Goal: Navigation & Orientation: Find specific page/section

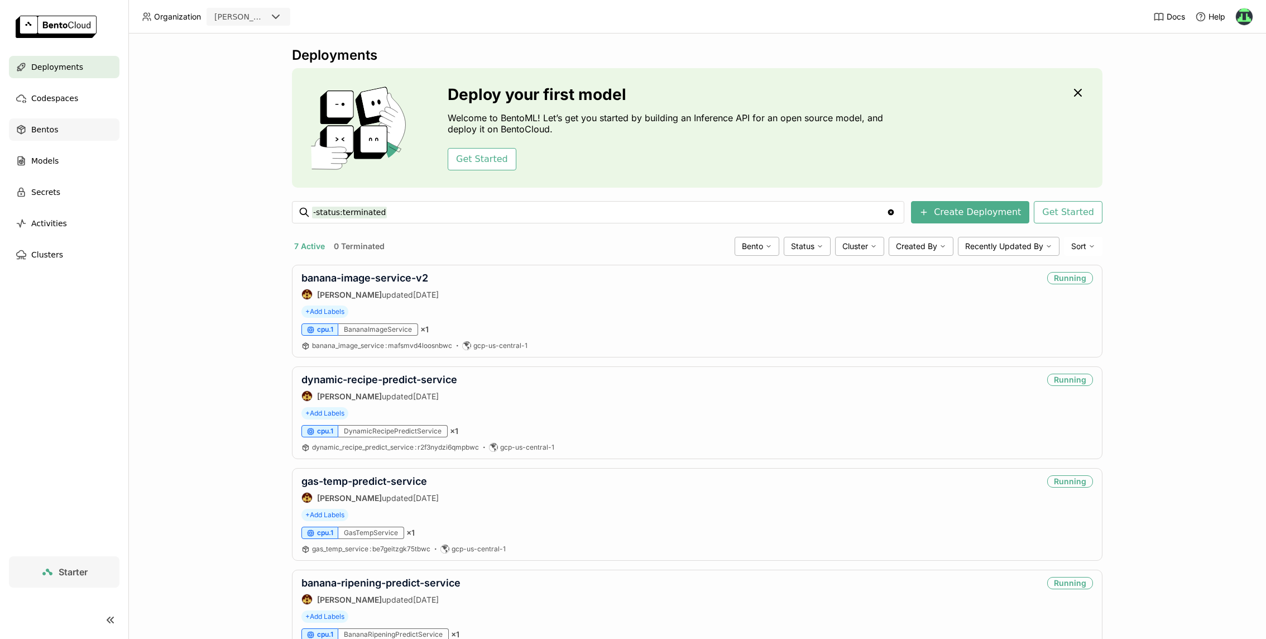
click at [59, 135] on div "Bentos" at bounding box center [64, 129] width 111 height 22
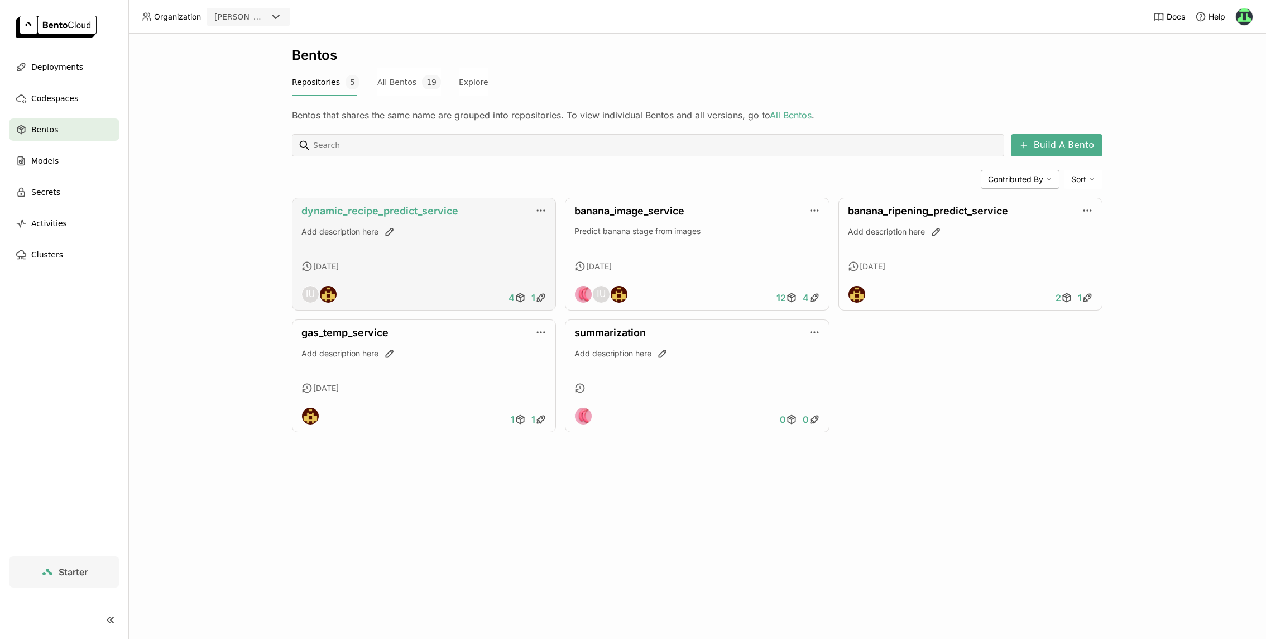
click at [437, 213] on link "dynamic_recipe_predict_service" at bounding box center [379, 211] width 157 height 12
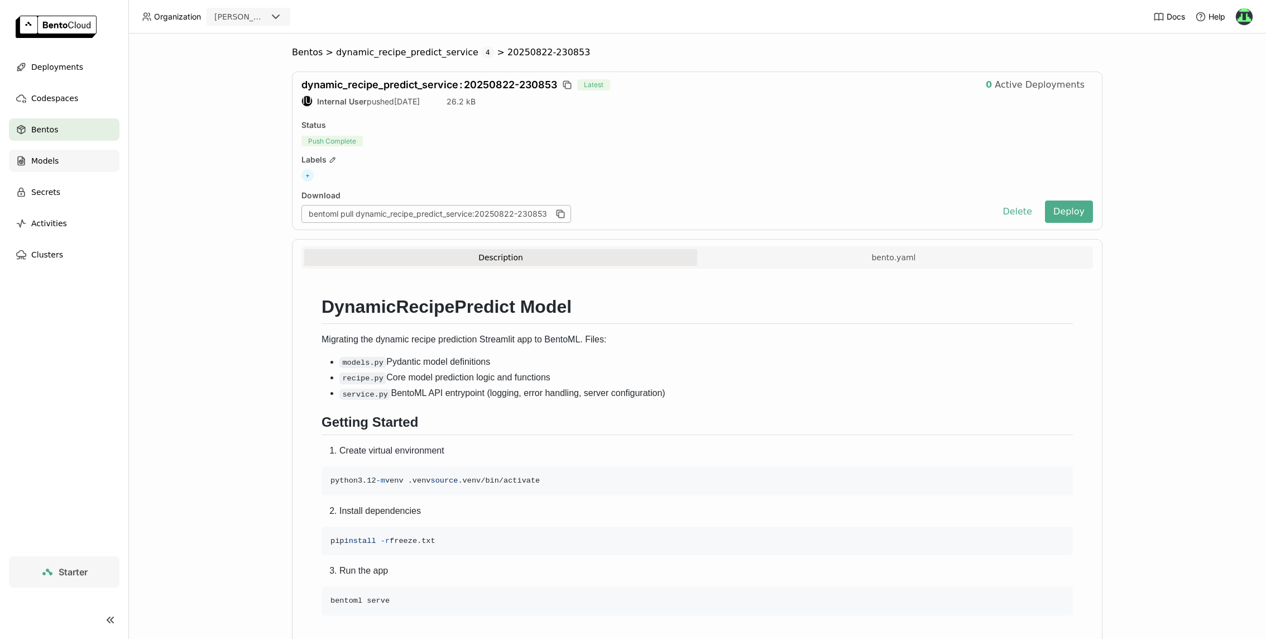
click at [58, 157] on div "Models" at bounding box center [64, 161] width 111 height 22
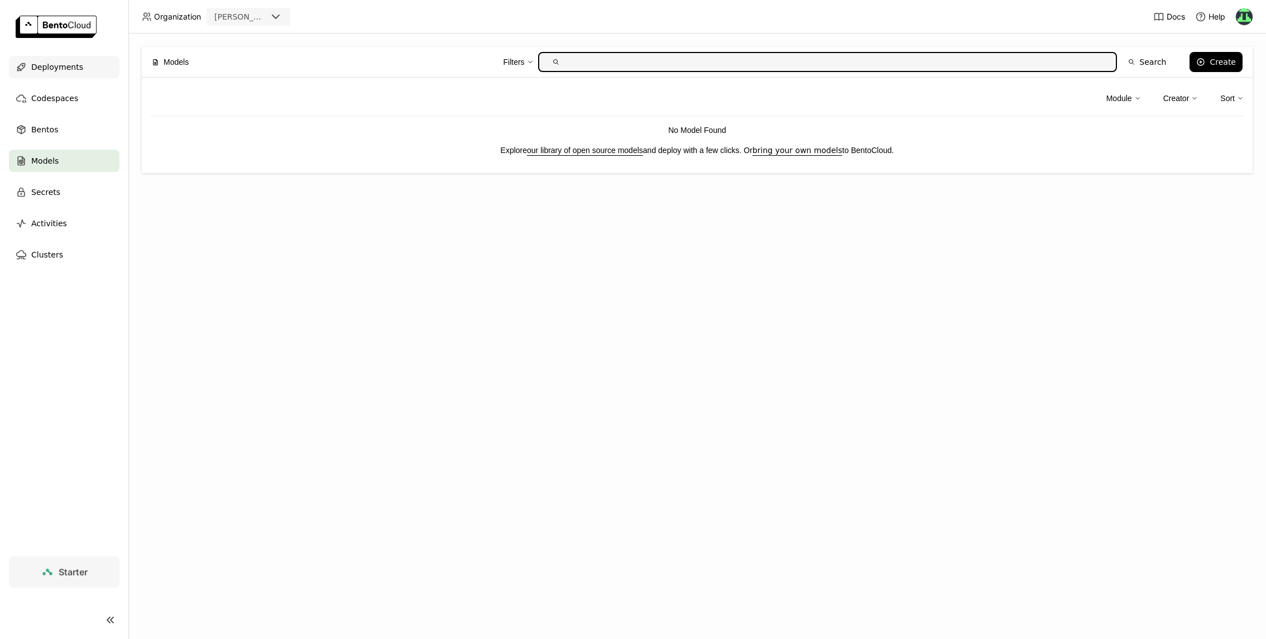
click at [54, 78] on div "Deployments" at bounding box center [64, 67] width 111 height 22
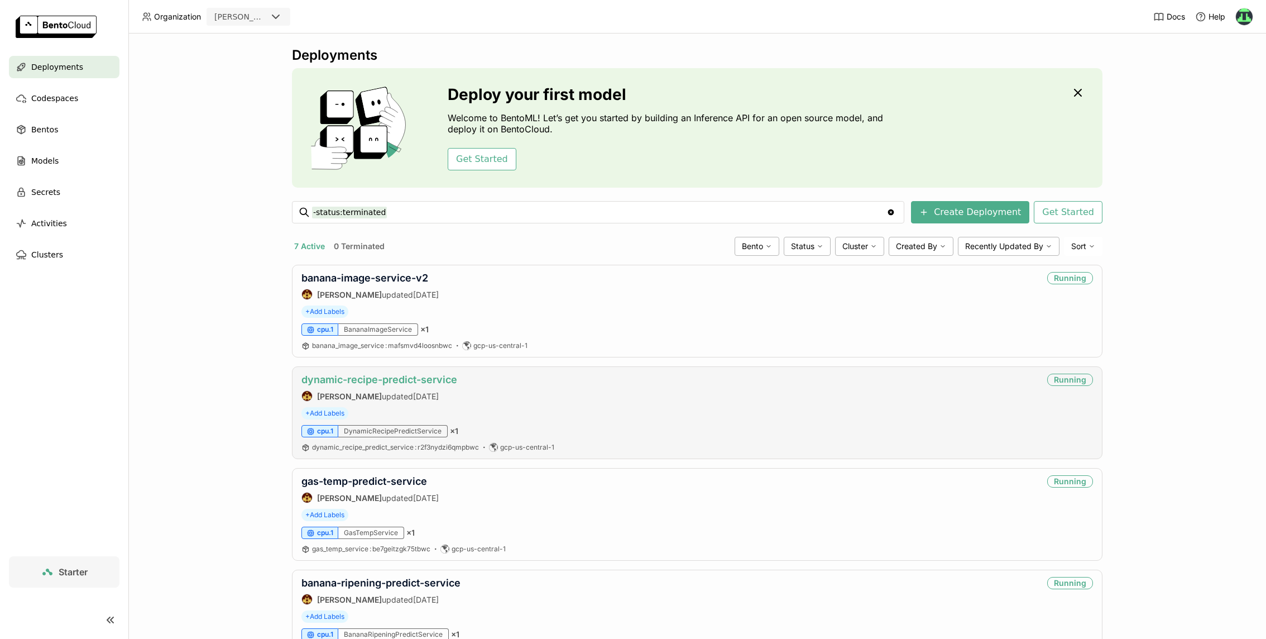
click at [363, 377] on link "dynamic-recipe-predict-service" at bounding box center [379, 379] width 156 height 12
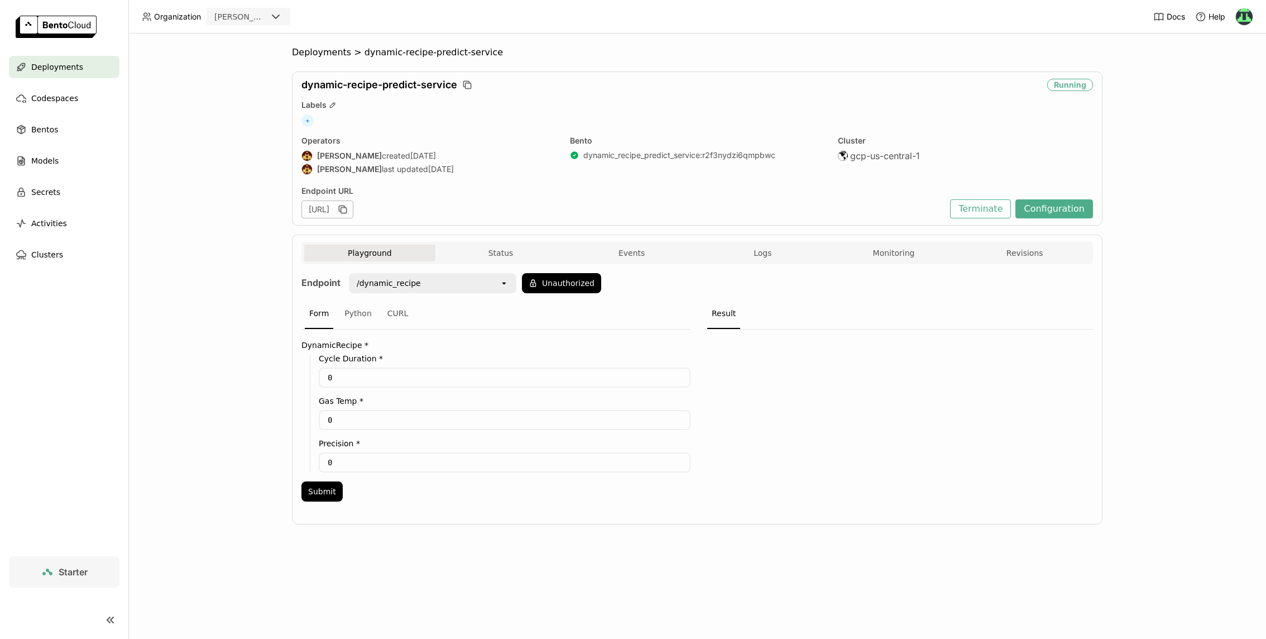
click at [251, 114] on div "Deployments > dynamic-recipe-predict-service dynamic-recipe-predict-service Run…" at bounding box center [697, 335] width 1138 height 605
click at [70, 133] on div "Bentos" at bounding box center [64, 129] width 111 height 22
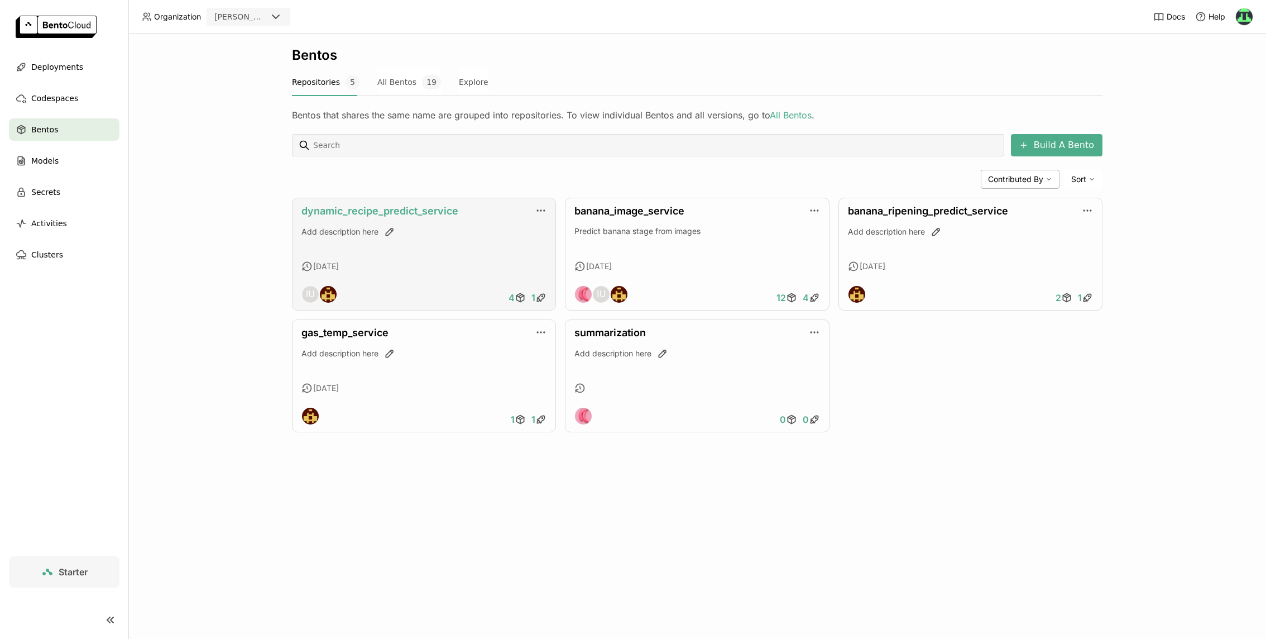
click at [400, 212] on link "dynamic_recipe_predict_service" at bounding box center [379, 211] width 157 height 12
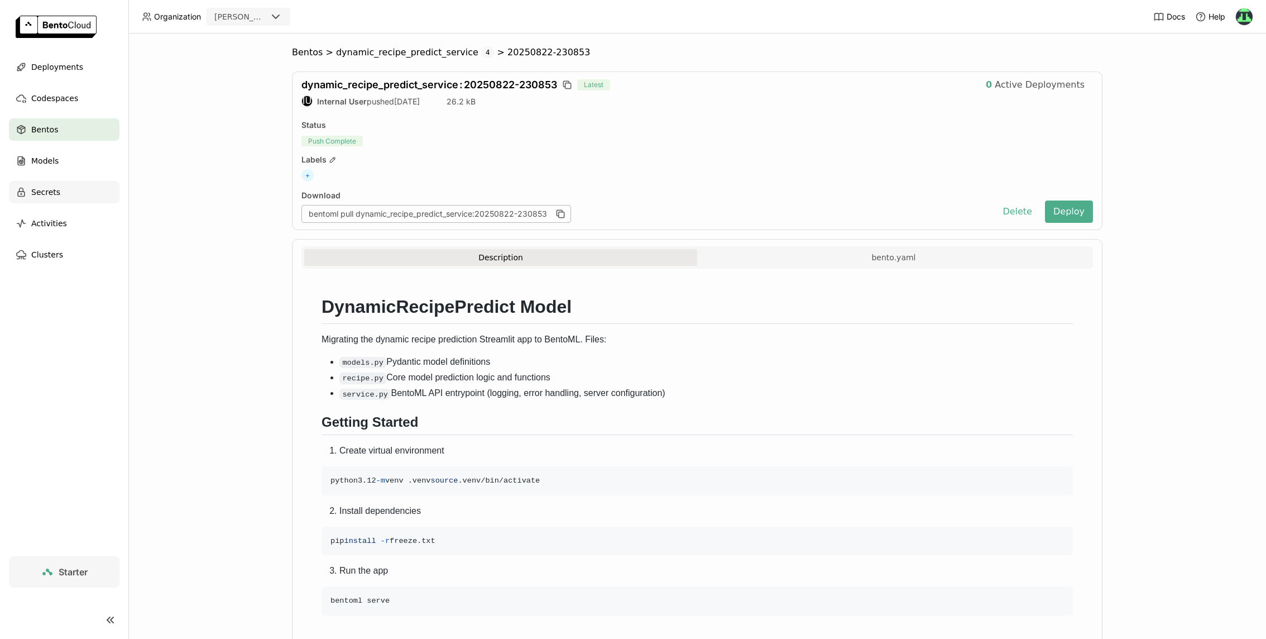
click at [58, 193] on span "Secrets" at bounding box center [45, 191] width 29 height 13
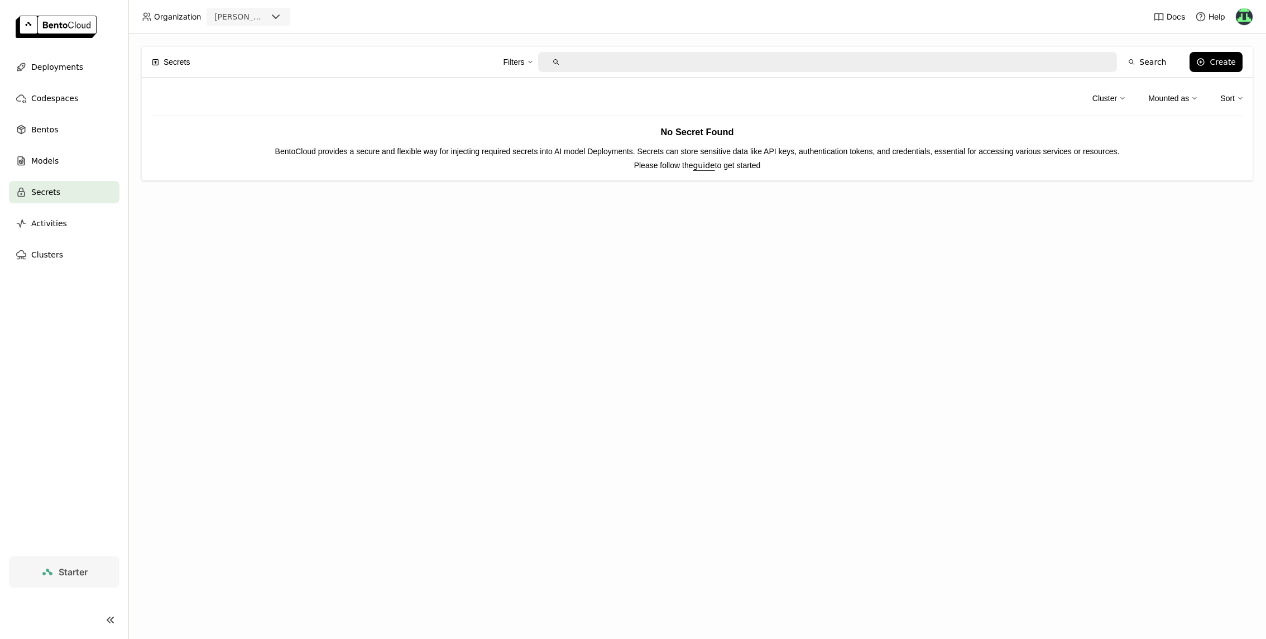
click at [1239, 16] on img at bounding box center [1244, 16] width 17 height 17
click at [1230, 87] on span "Settings" at bounding box center [1221, 90] width 28 height 10
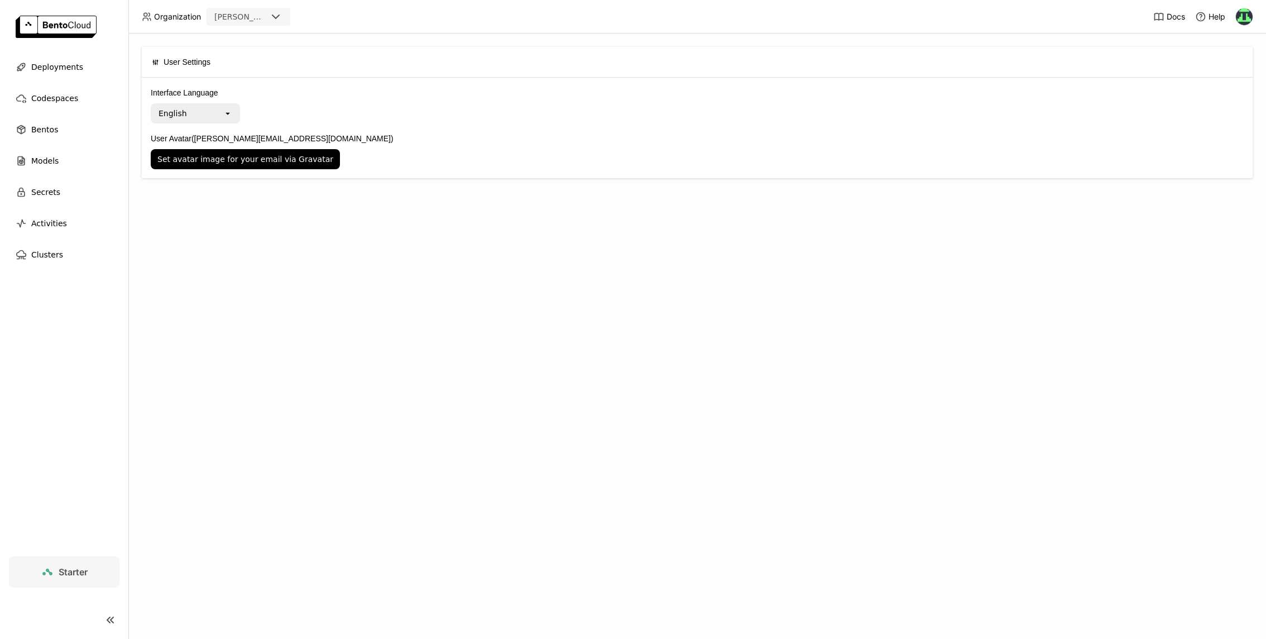
click at [663, 229] on div "User Settings Interface Language English open User Avatar ([PERSON_NAME][EMAIL_…" at bounding box center [697, 335] width 1138 height 605
click at [1249, 16] on img at bounding box center [1244, 16] width 17 height 17
click at [1234, 71] on span "API Tokens" at bounding box center [1227, 74] width 40 height 10
